Goal: Task Accomplishment & Management: Manage account settings

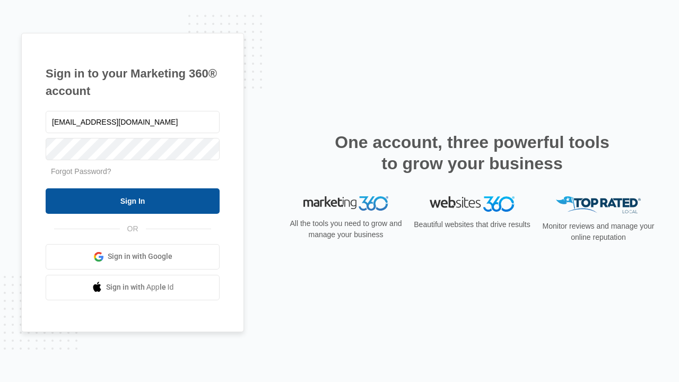
click at [133, 201] on input "Sign In" at bounding box center [133, 200] width 174 height 25
